Goal: Information Seeking & Learning: Learn about a topic

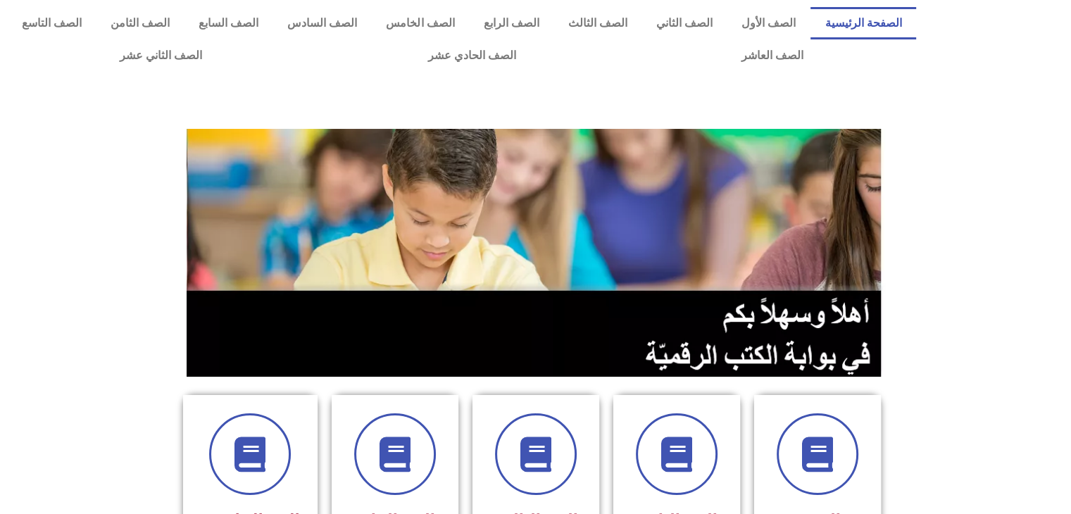
click at [1067, 195] on section at bounding box center [535, 252] width 1071 height 269
click at [1020, 213] on section at bounding box center [535, 252] width 1071 height 269
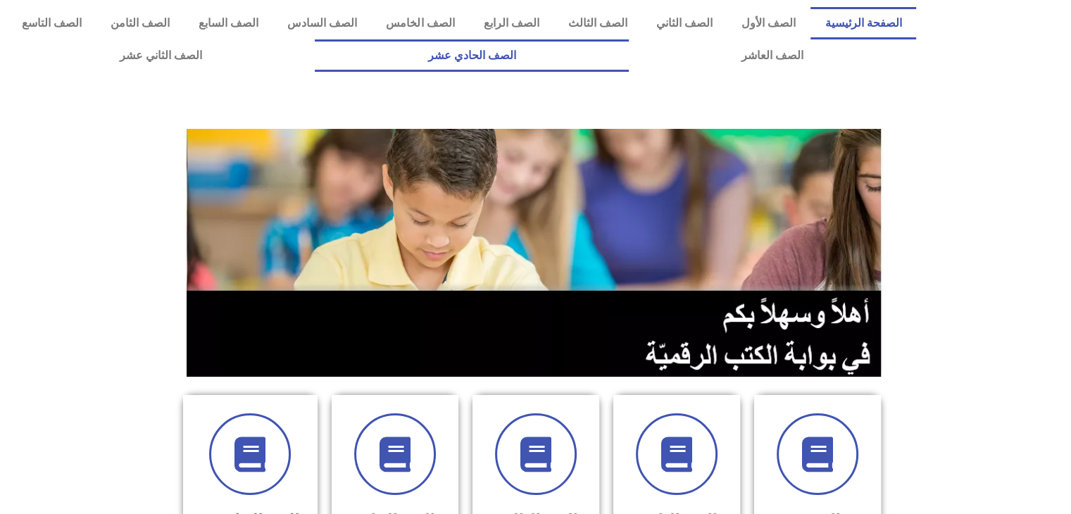
click at [628, 52] on link "الصف الحادي عشر" at bounding box center [471, 55] width 313 height 32
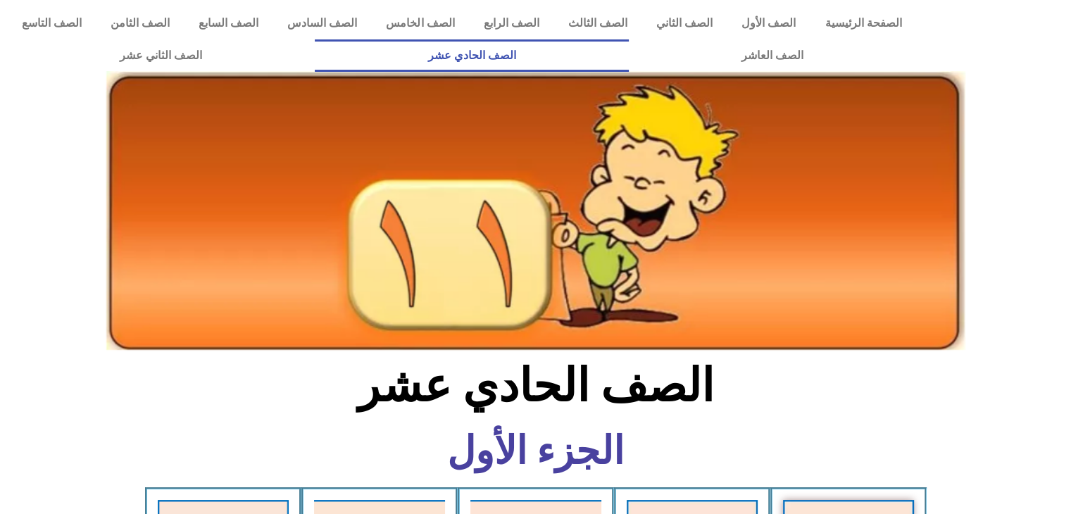
click at [723, 321] on img at bounding box center [535, 210] width 859 height 279
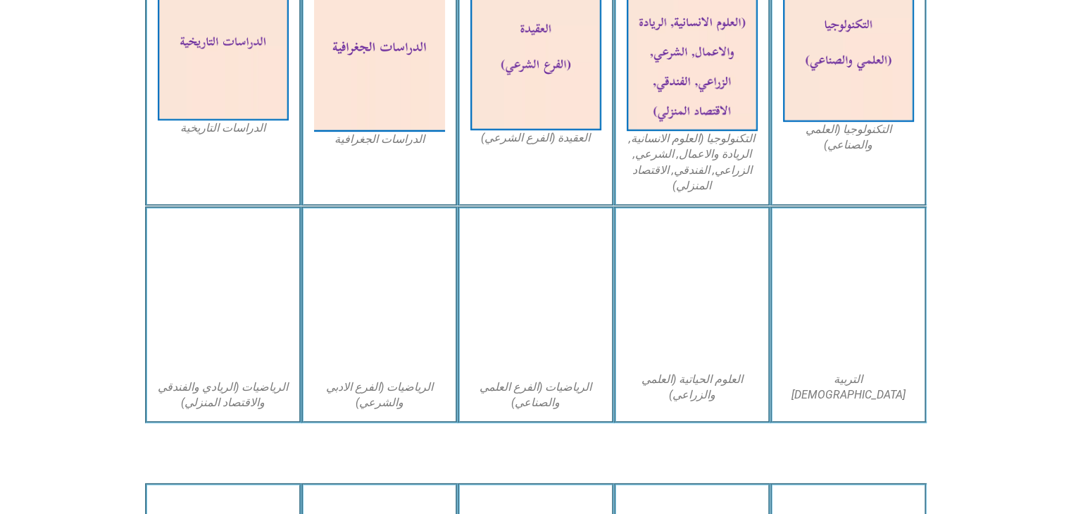
scroll to position [761, 0]
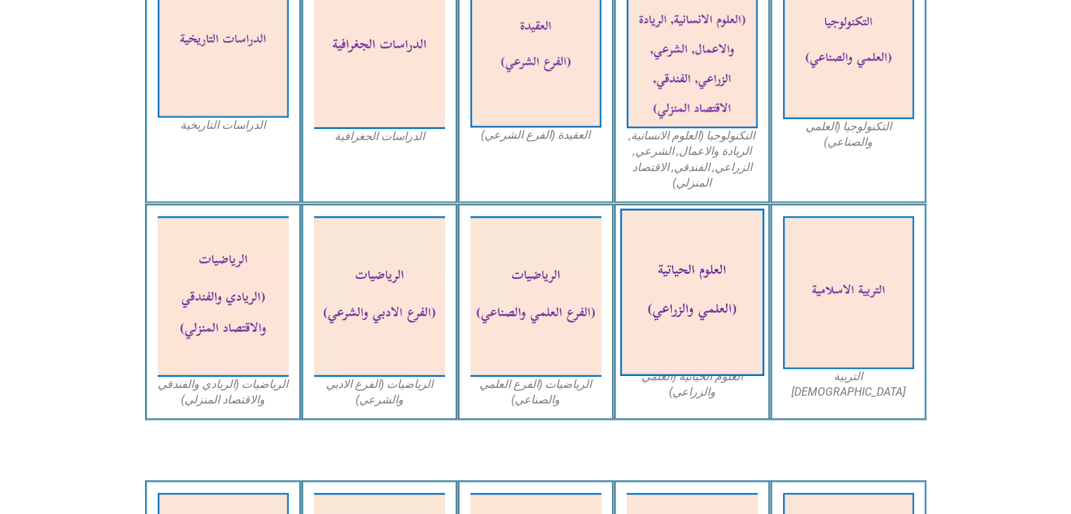
click at [692, 302] on img at bounding box center [692, 293] width 144 height 168
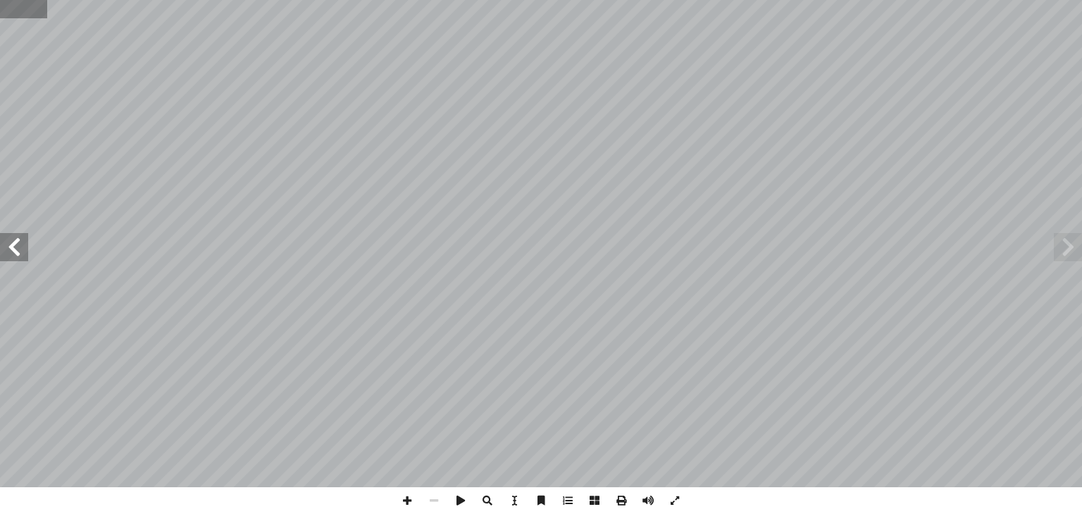
click at [32, 17] on input "text" at bounding box center [23, 9] width 47 height 18
type input "**"
click at [594, 499] on span at bounding box center [594, 500] width 27 height 27
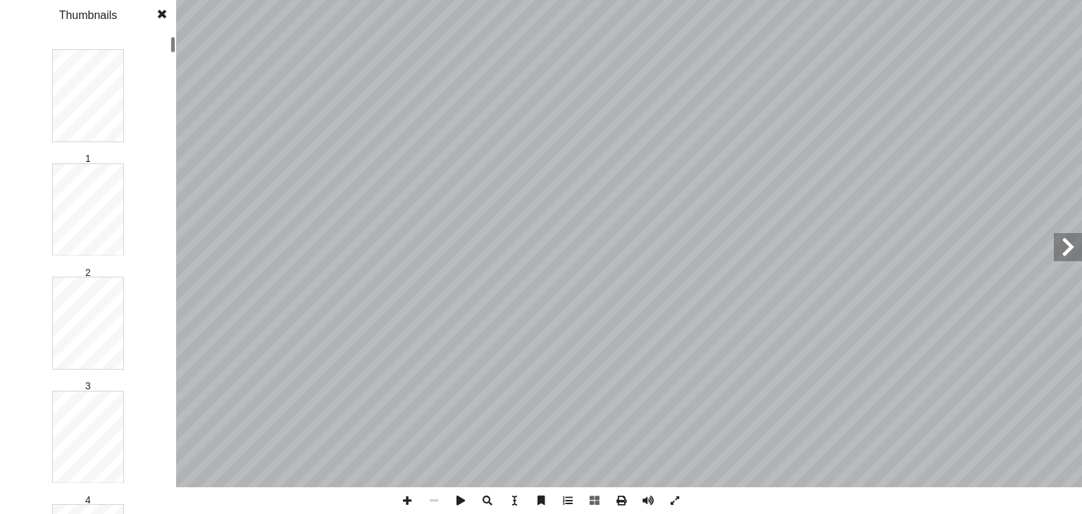
click at [158, 9] on span at bounding box center [161, 14] width 25 height 28
